Goal: Task Accomplishment & Management: Use online tool/utility

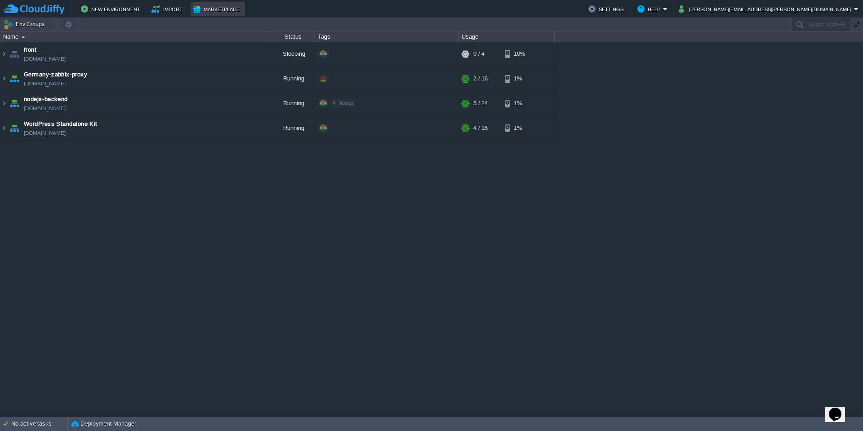
click at [210, 14] on button "Marketplace" at bounding box center [217, 9] width 49 height 11
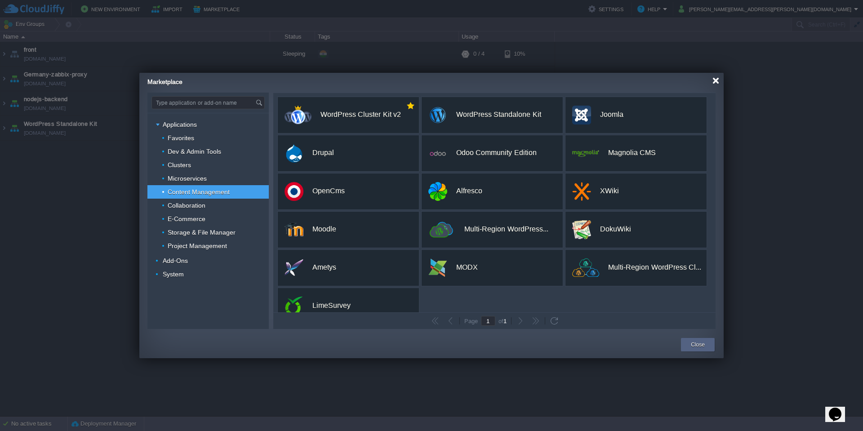
click at [717, 83] on div at bounding box center [715, 80] width 7 height 7
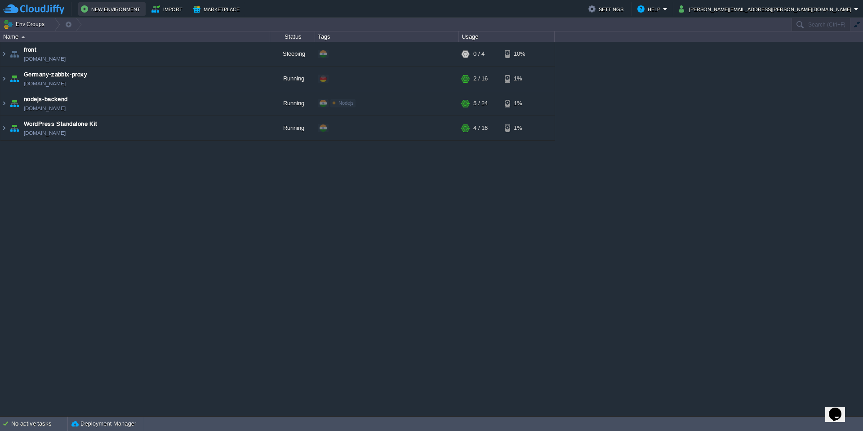
click at [124, 11] on button "New Environment" at bounding box center [112, 9] width 62 height 11
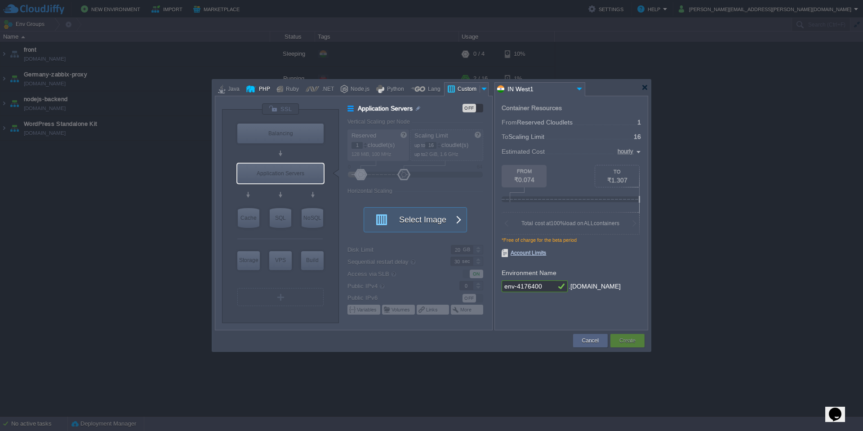
click at [265, 86] on div "PHP" at bounding box center [263, 89] width 14 height 13
type input "Application Servers"
type input "4"
type input "Apache [DATE]"
type input "PHP [DATE]"
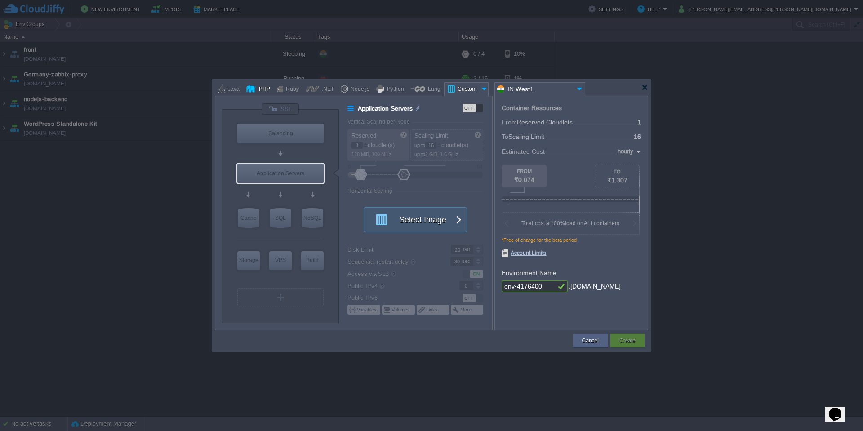
type input "Stateful"
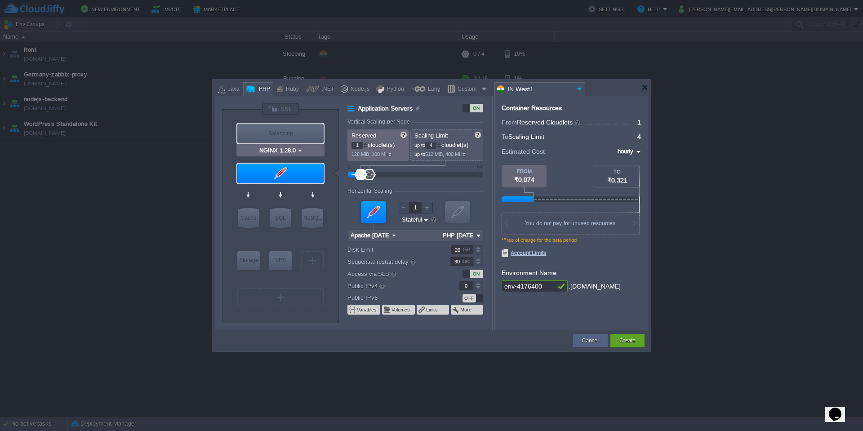
type input "Apache [DATE]"
click at [298, 191] on img at bounding box center [300, 190] width 7 height 9
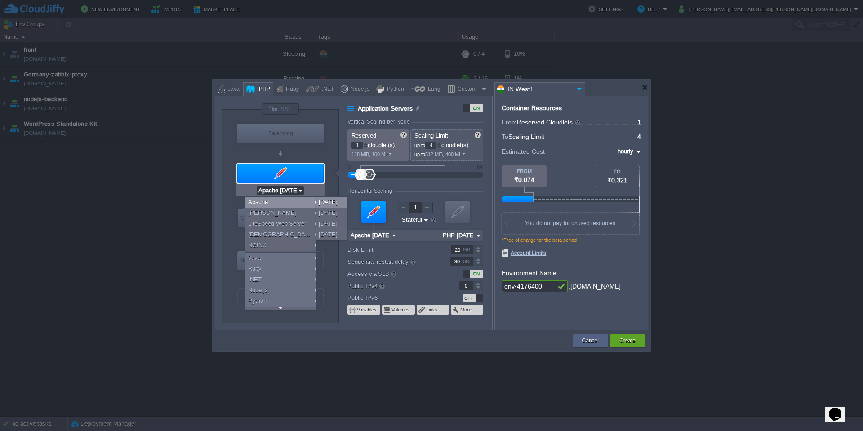
click at [333, 203] on div "[DATE]" at bounding box center [331, 202] width 31 height 11
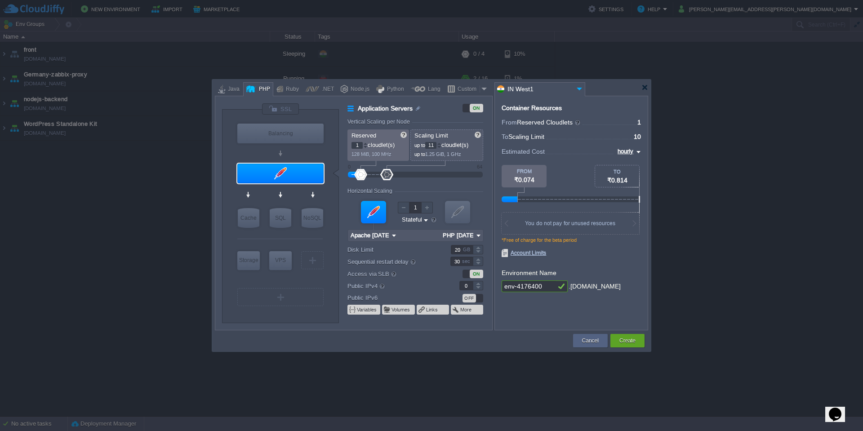
type input "12"
drag, startPoint x: 369, startPoint y: 177, endPoint x: 393, endPoint y: 178, distance: 24.3
click at [393, 178] on div at bounding box center [392, 174] width 13 height 11
type input "MariaDB 12.0.2"
click at [280, 218] on div "SQL" at bounding box center [281, 218] width 22 height 20
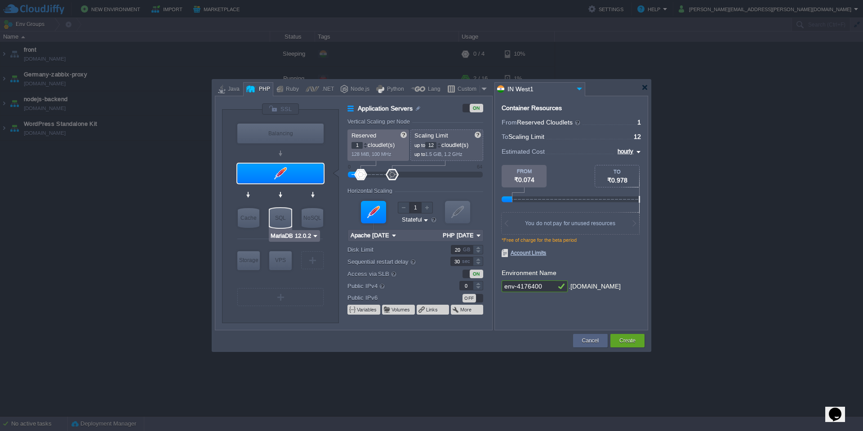
type input "SQL Databases"
type input "4"
type input "6"
type input "MariaDB 12.0.2"
type input "12.0.2-almalinux-9"
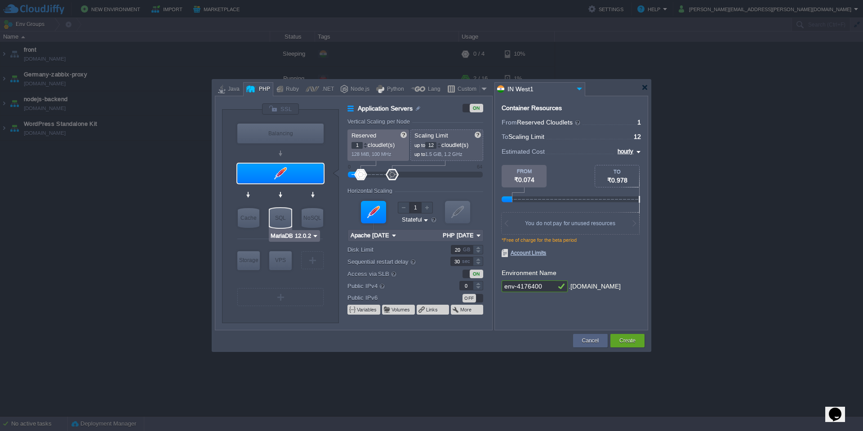
type input "Stateless"
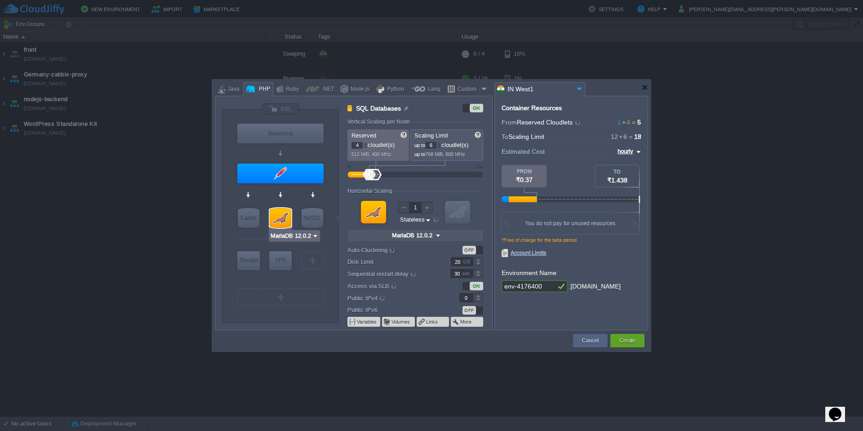
click at [315, 236] on img at bounding box center [315, 235] width 7 height 9
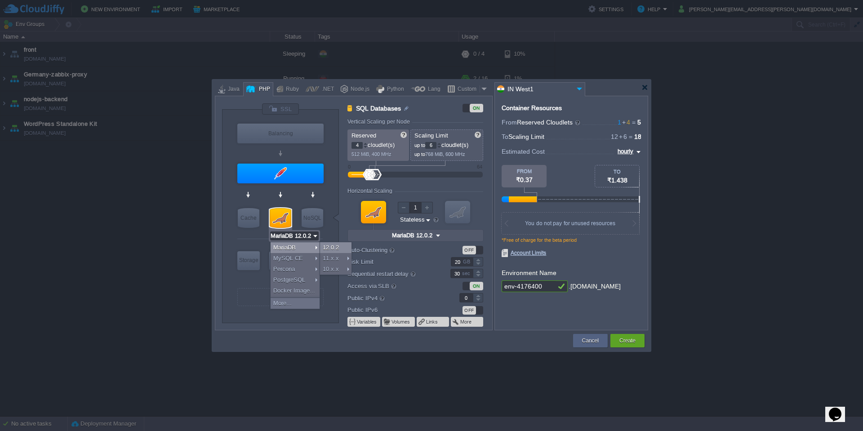
click at [334, 247] on div "12.0.2" at bounding box center [335, 247] width 31 height 11
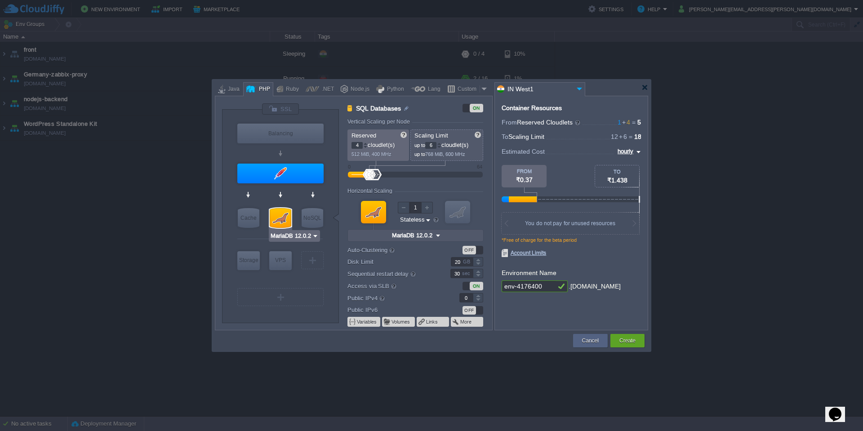
type input "Apache [DATE]"
click at [314, 166] on div at bounding box center [280, 174] width 86 height 20
type input "Application Servers"
type input "1"
type input "12"
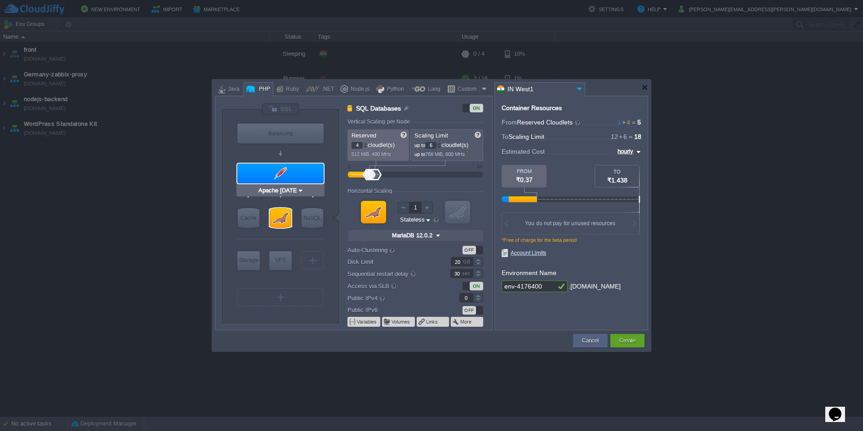
type input "Apache [DATE]"
type input "PHP [DATE]"
type input "Stateful"
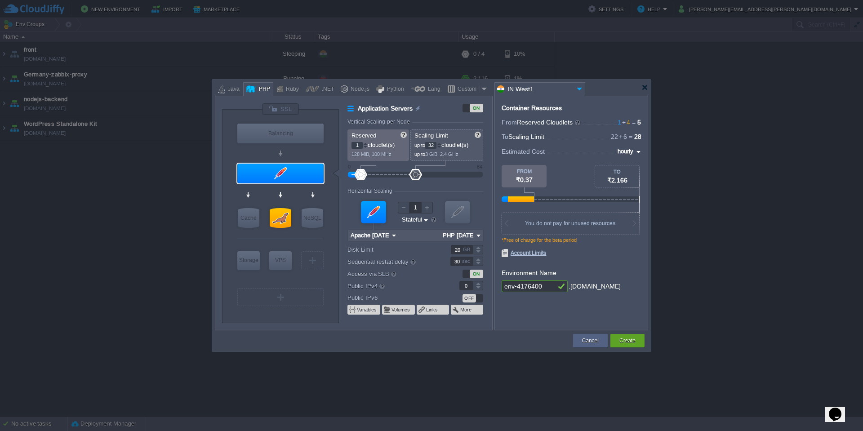
type input "34"
drag, startPoint x: 392, startPoint y: 175, endPoint x: 409, endPoint y: 173, distance: 17.1
click at [428, 174] on div at bounding box center [429, 174] width 13 height 11
type input "2"
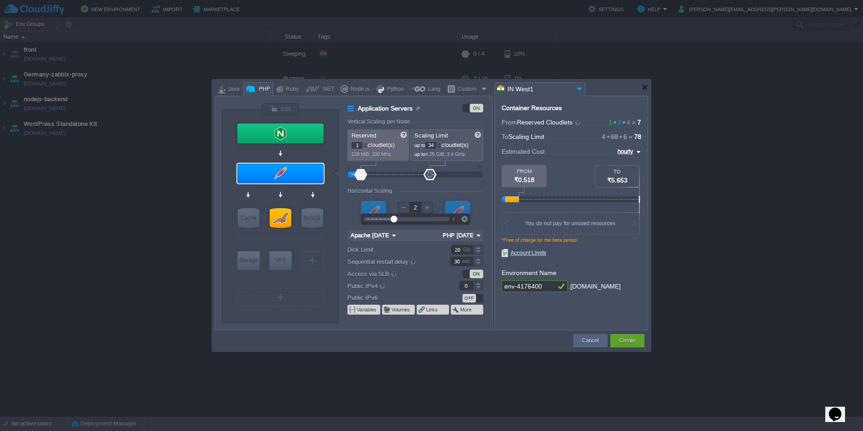
click at [426, 209] on div at bounding box center [427, 208] width 12 height 12
type input "Apache [DATE]"
click at [647, 87] on div at bounding box center [644, 87] width 7 height 7
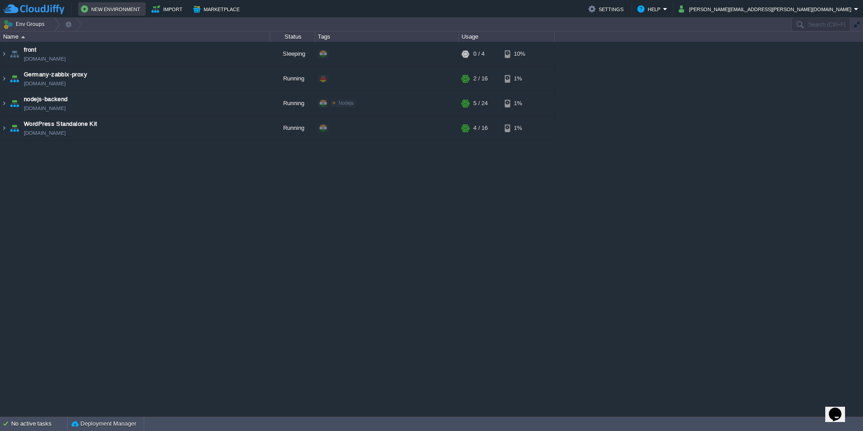
click at [125, 10] on button "New Environment" at bounding box center [112, 9] width 62 height 11
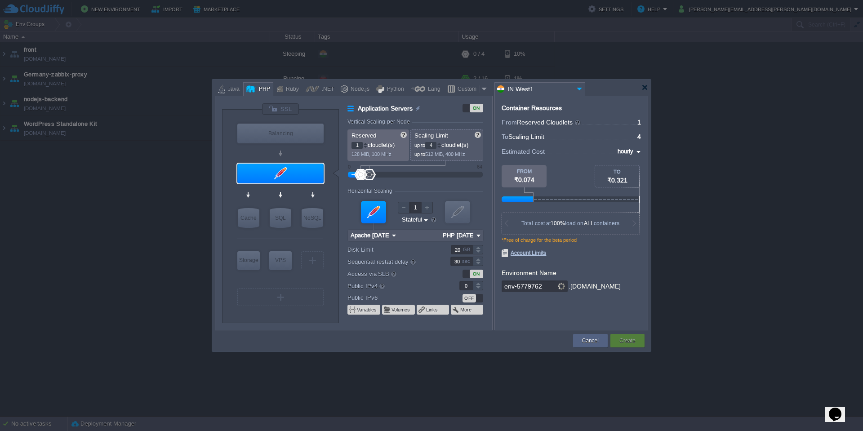
click at [545, 87] on input "IN West1" at bounding box center [534, 89] width 79 height 13
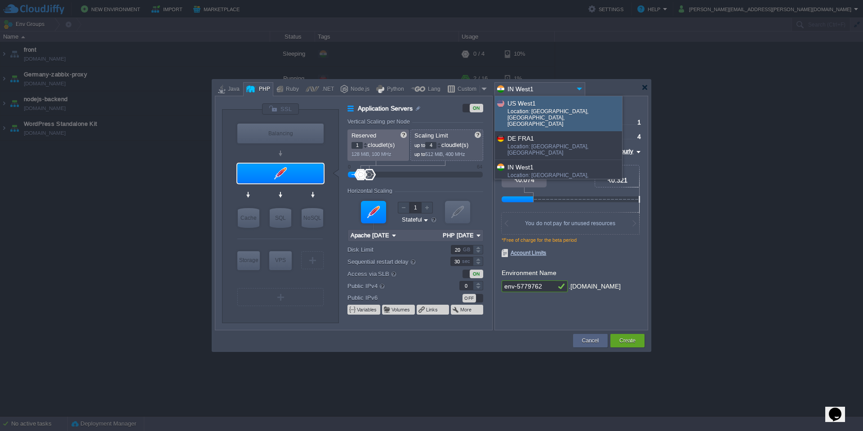
click at [550, 107] on div "US West1" at bounding box center [564, 103] width 114 height 10
type input "PHP [DATE]"
type input "US West1"
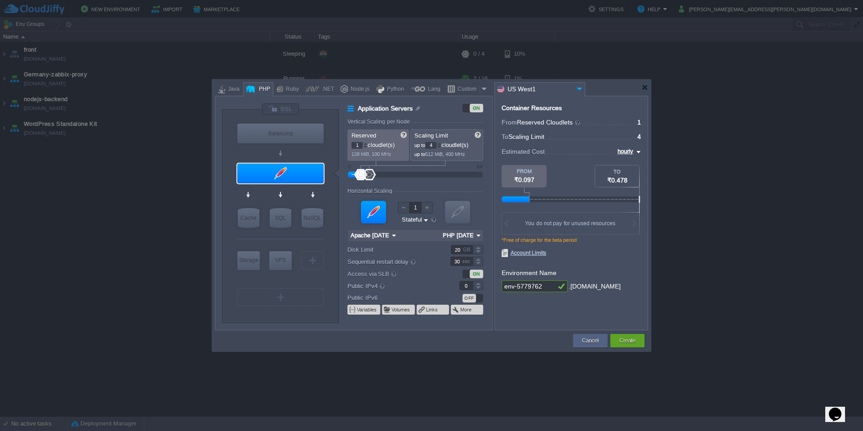
click at [543, 89] on input "US West1" at bounding box center [534, 89] width 79 height 13
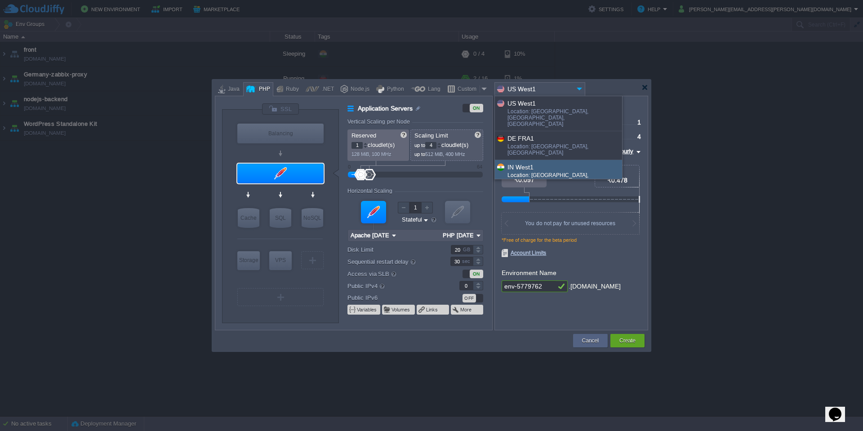
click at [529, 162] on div "IN West1" at bounding box center [564, 167] width 114 height 10
type input "PHP [DATE]"
type input "IN West1"
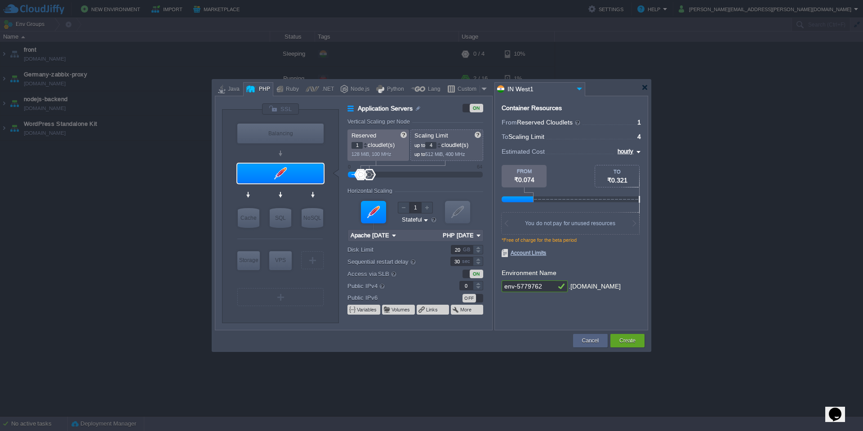
click at [637, 147] on img at bounding box center [637, 152] width 7 height 11
click at [627, 164] on div "monthly" at bounding box center [625, 162] width 31 height 11
click at [632, 151] on input "monthly" at bounding box center [622, 152] width 24 height 10
click at [624, 173] on div "daily" at bounding box center [625, 173] width 31 height 11
type input "daily"
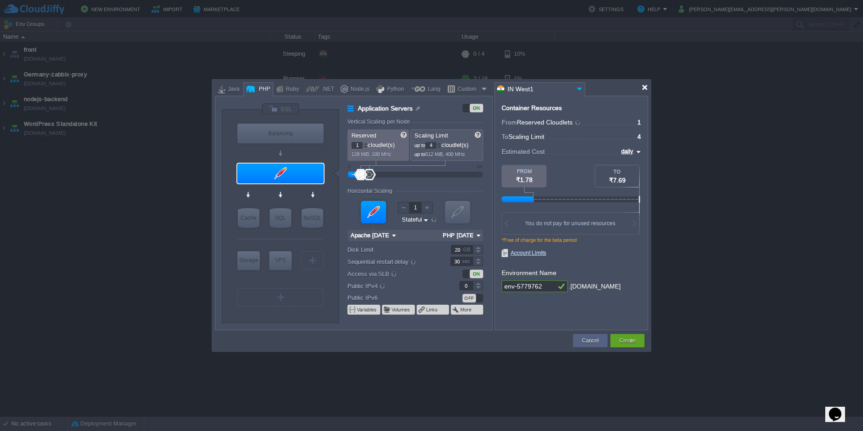
click at [644, 86] on div at bounding box center [644, 87] width 7 height 7
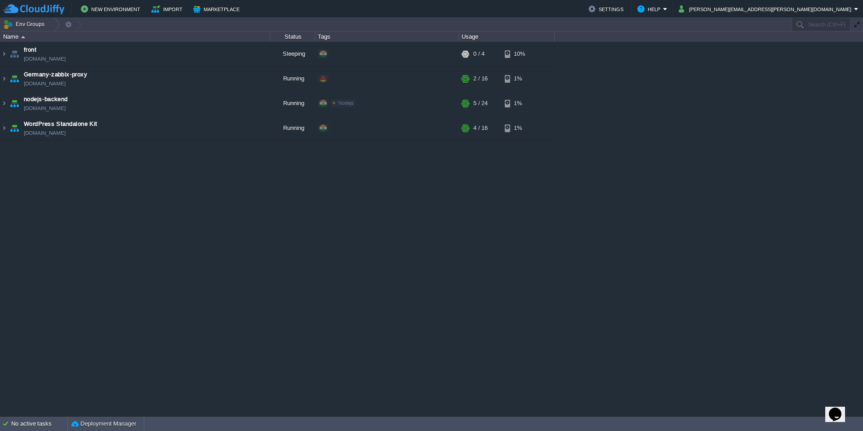
click at [107, 9] on button "New Environment" at bounding box center [112, 9] width 62 height 11
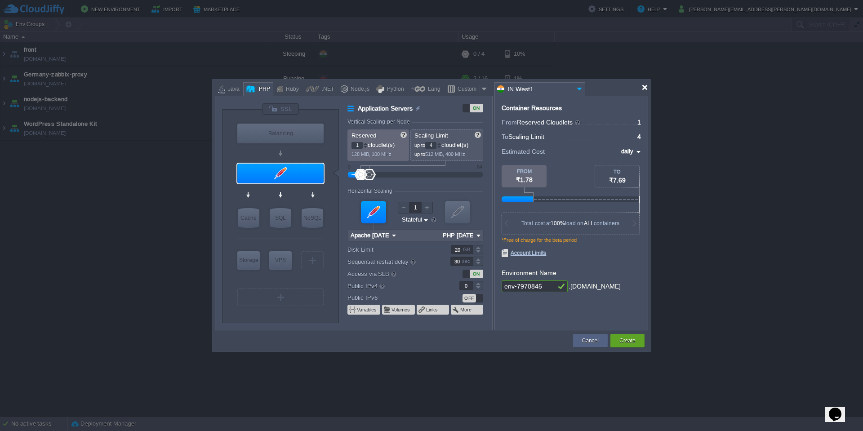
click at [647, 87] on div at bounding box center [644, 87] width 7 height 7
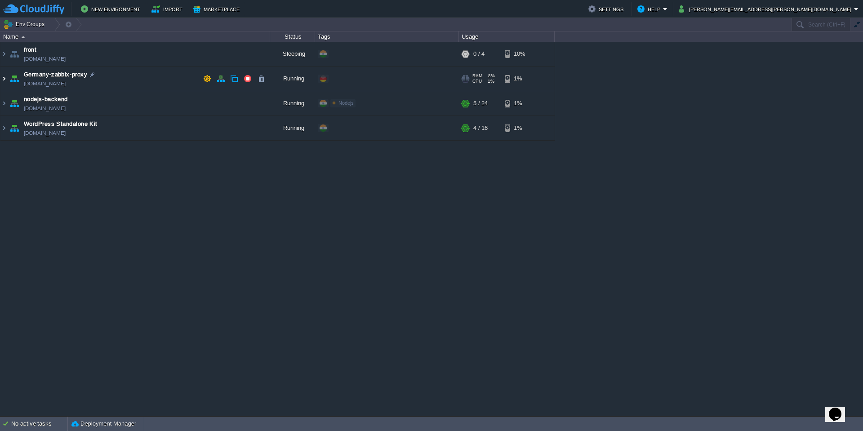
click at [5, 79] on img at bounding box center [3, 79] width 7 height 24
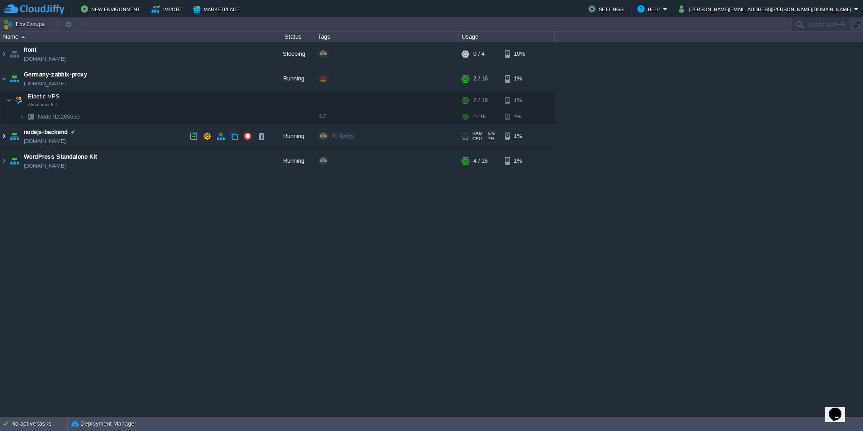
click at [5, 135] on img at bounding box center [3, 136] width 7 height 24
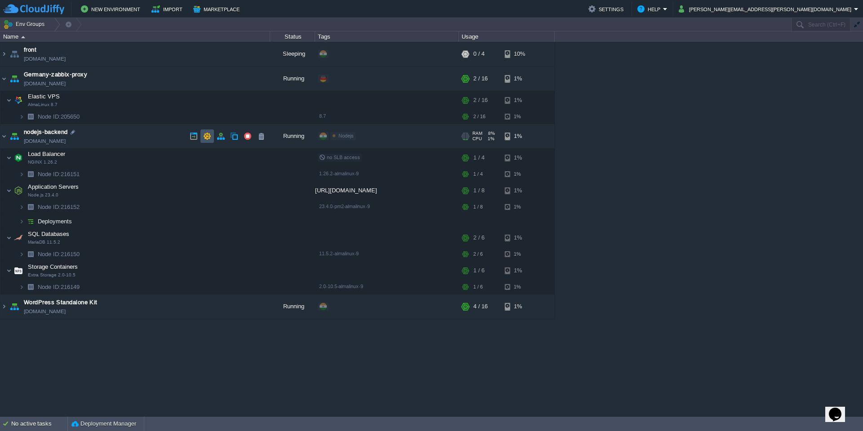
click at [205, 133] on button "button" at bounding box center [207, 136] width 8 height 8
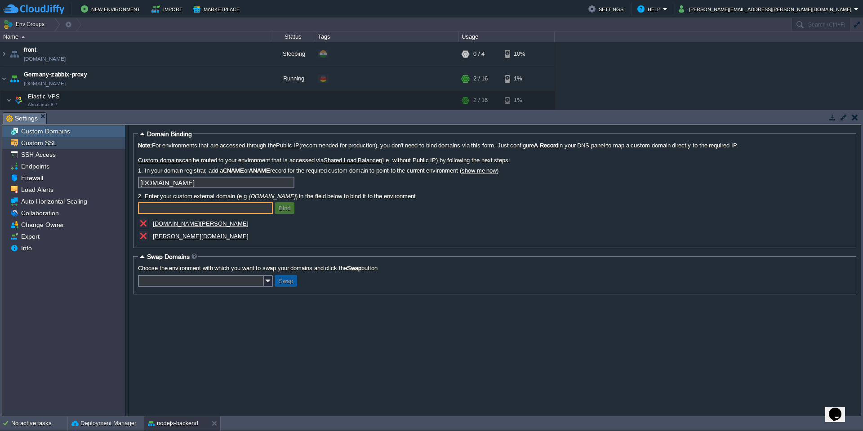
click at [83, 139] on div "Custom SSL" at bounding box center [63, 143] width 123 height 12
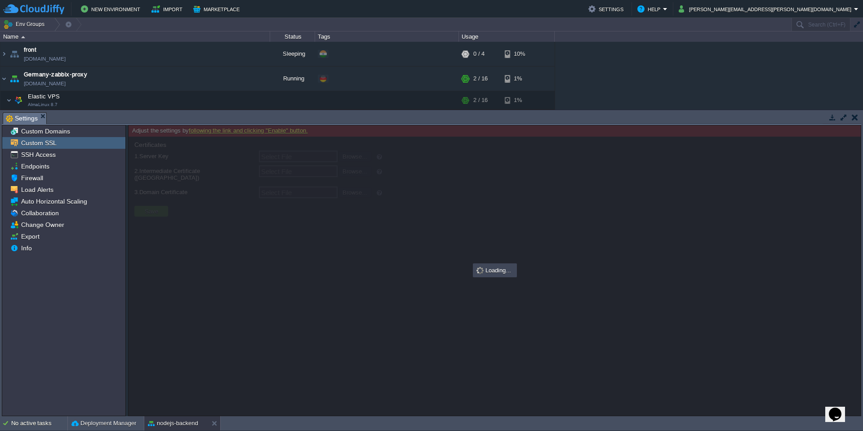
type input "Select File"
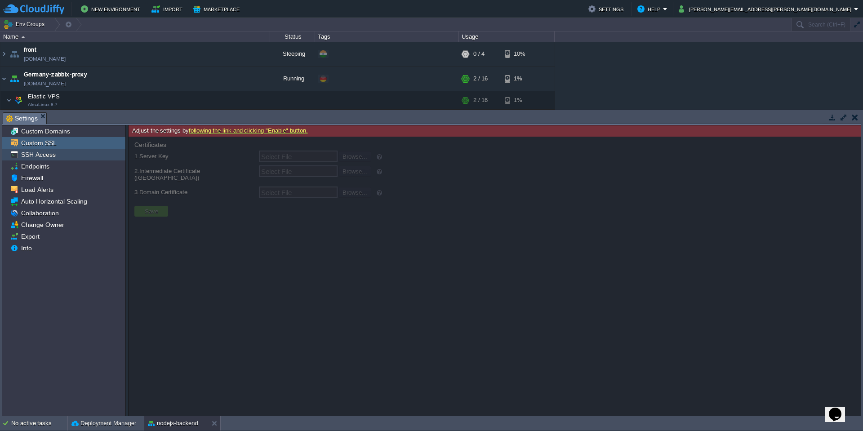
click at [85, 157] on div "SSH Access" at bounding box center [63, 155] width 123 height 12
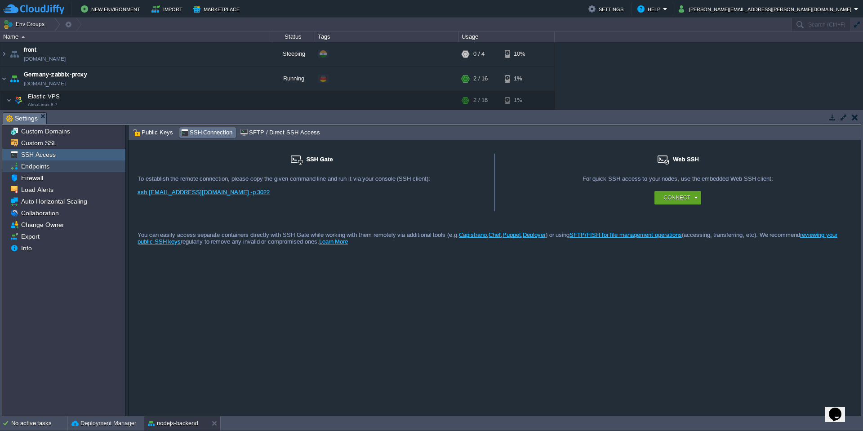
click at [71, 165] on div "Endpoints" at bounding box center [63, 166] width 123 height 12
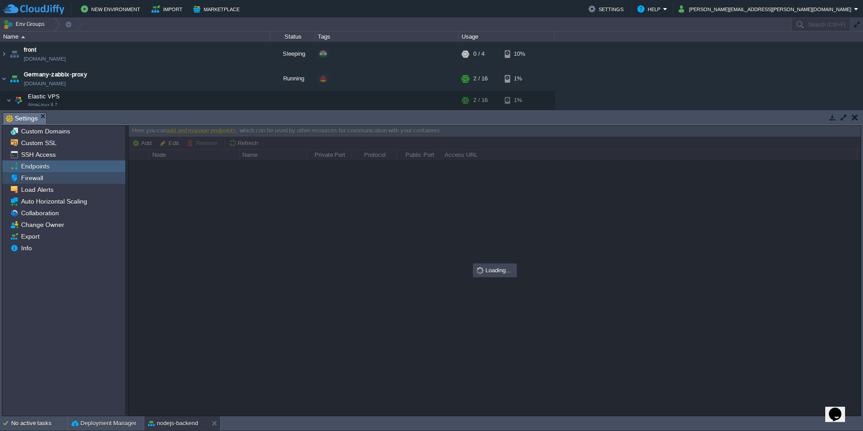
click at [68, 175] on div "Firewall" at bounding box center [63, 178] width 123 height 12
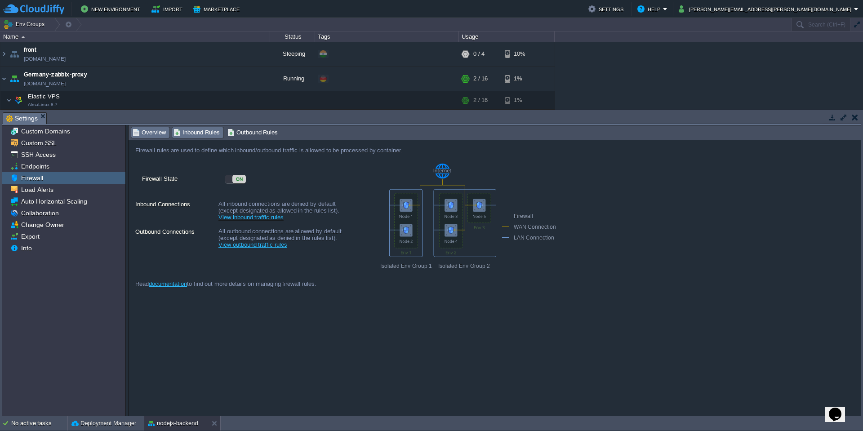
click at [201, 133] on span "Inbound Rules" at bounding box center [196, 133] width 46 height 10
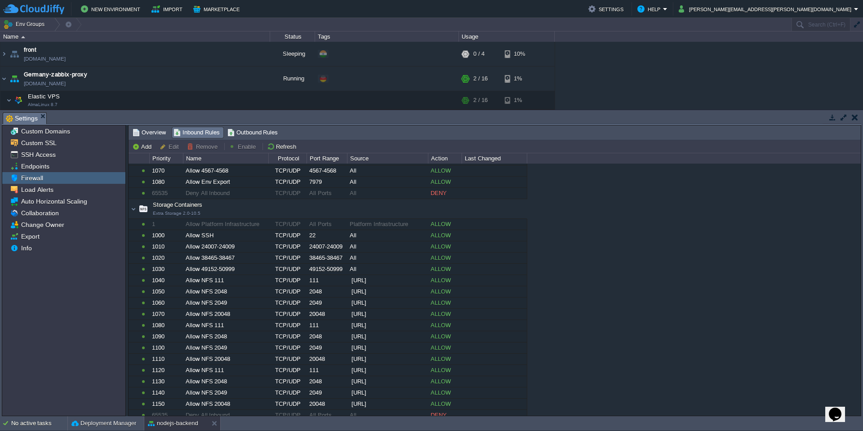
scroll to position [333, 0]
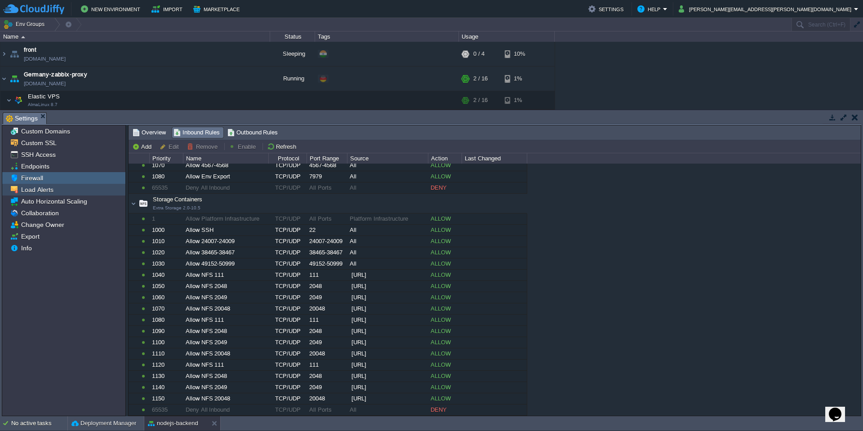
click at [51, 189] on span "Load Alerts" at bounding box center [37, 190] width 36 height 8
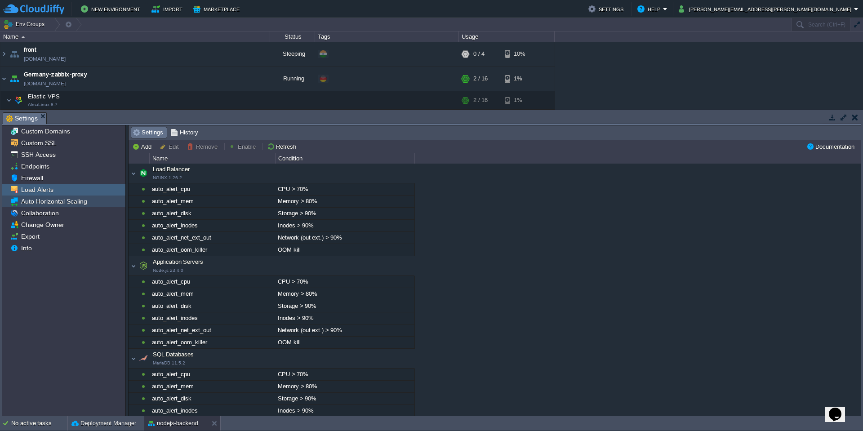
click at [57, 201] on span "Auto Horizontal Scaling" at bounding box center [53, 201] width 69 height 8
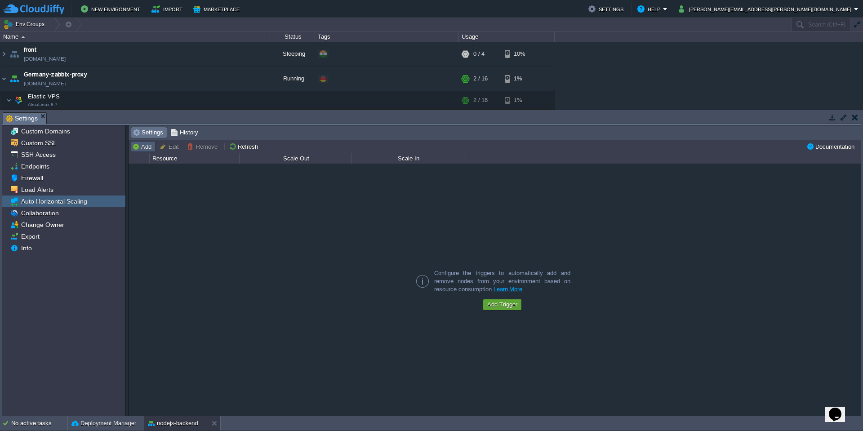
click at [147, 146] on button "Add" at bounding box center [143, 146] width 22 height 8
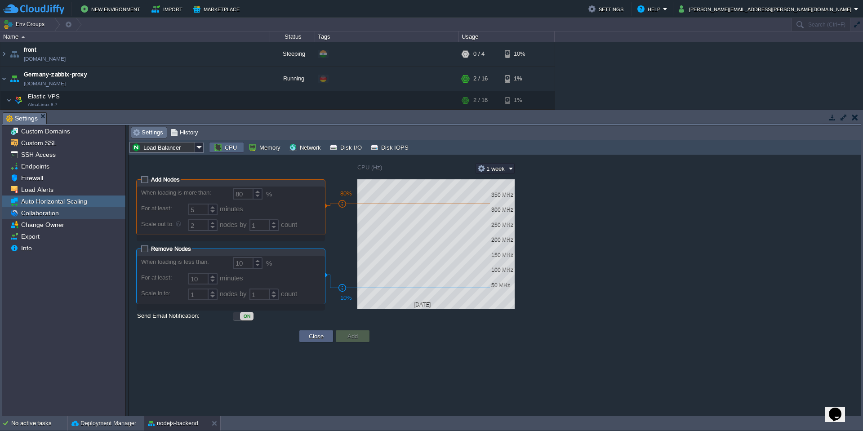
click at [94, 213] on div "Collaboration" at bounding box center [63, 213] width 123 height 12
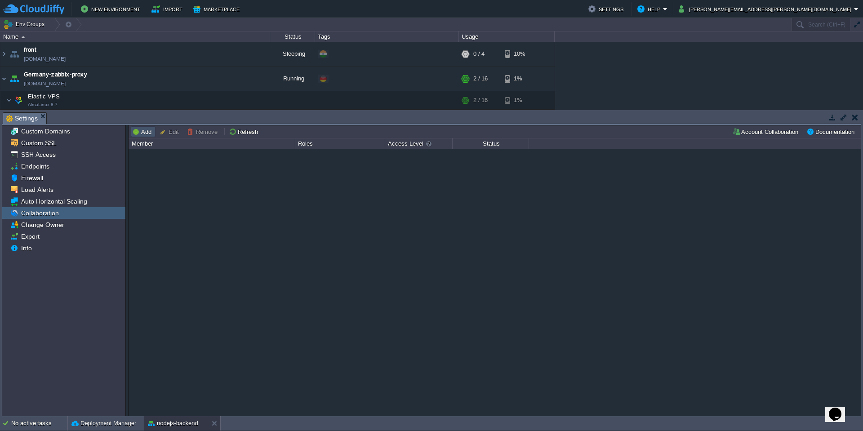
click at [145, 134] on button "Add" at bounding box center [143, 132] width 22 height 8
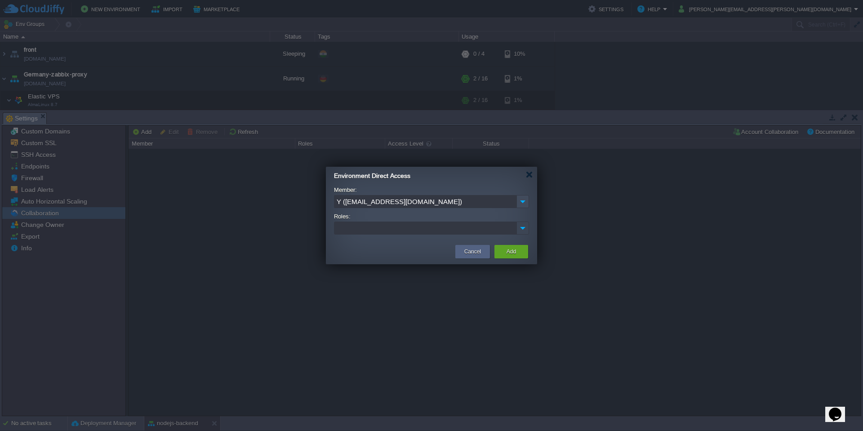
click at [522, 225] on img at bounding box center [523, 228] width 12 height 12
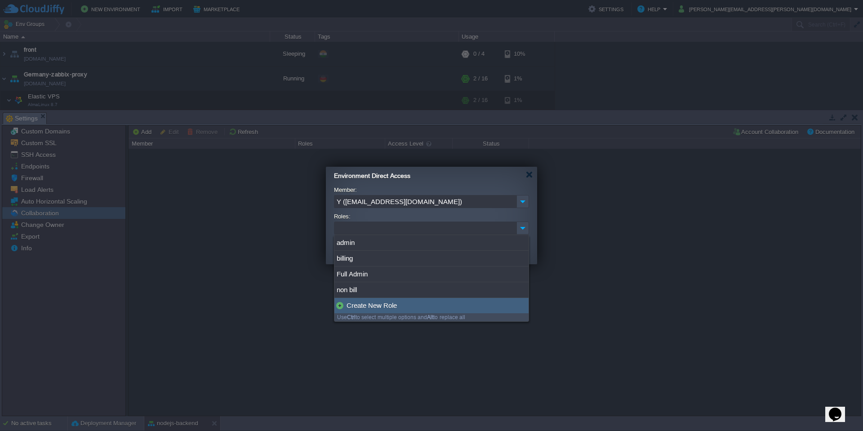
click at [413, 303] on div "Create New Role" at bounding box center [431, 305] width 194 height 15
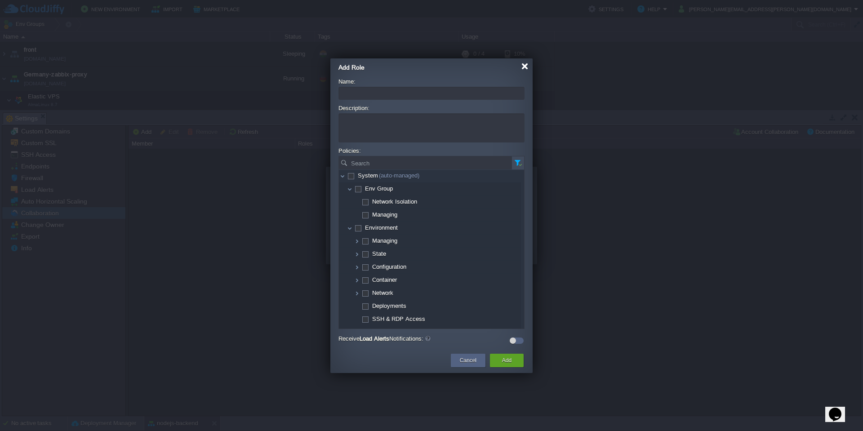
click at [524, 69] on div at bounding box center [524, 66] width 7 height 7
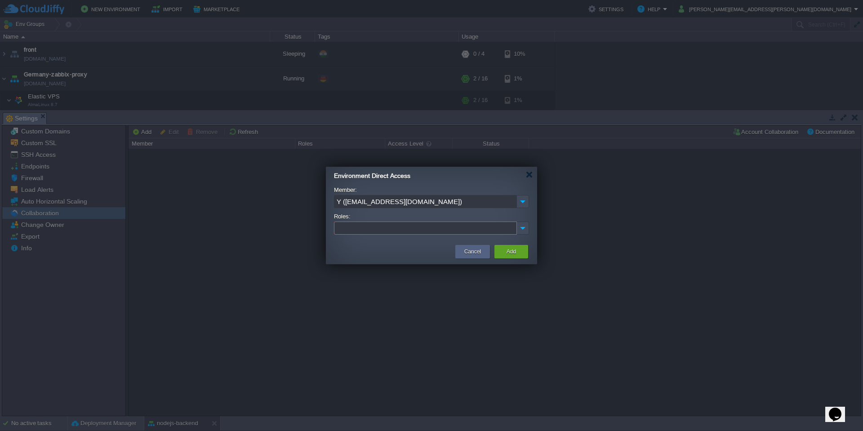
click at [530, 178] on div "Environment Direct Access" at bounding box center [435, 175] width 203 height 16
click at [529, 175] on div at bounding box center [529, 174] width 7 height 7
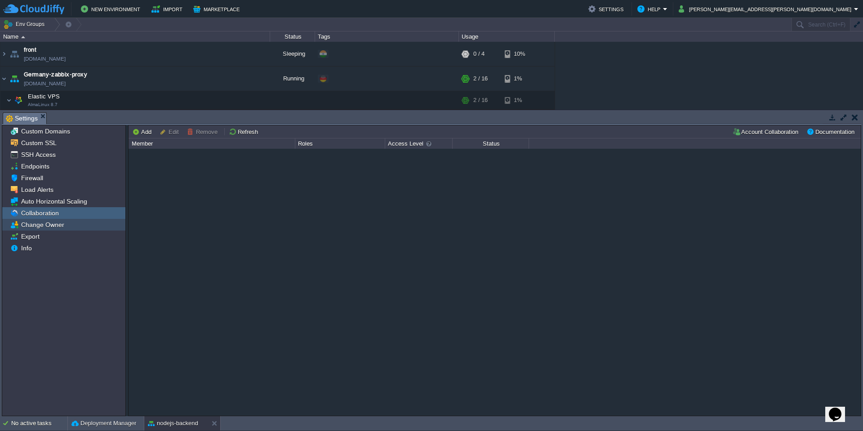
click at [22, 224] on span "Change Owner" at bounding box center [42, 225] width 46 height 8
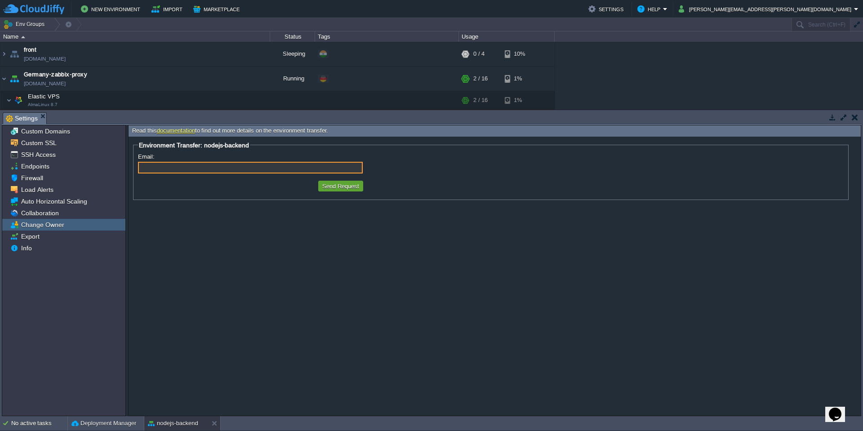
click at [855, 116] on button "button" at bounding box center [855, 117] width 6 height 8
